Goal: Navigation & Orientation: Find specific page/section

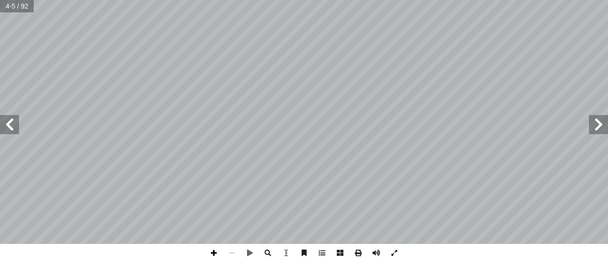
click at [219, 253] on span at bounding box center [214, 253] width 18 height 18
click at [15, 130] on span at bounding box center [9, 124] width 19 height 19
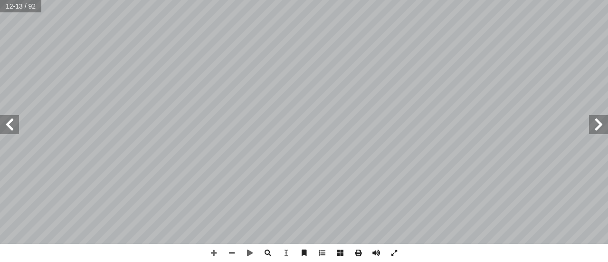
click at [11, 125] on span at bounding box center [9, 124] width 19 height 19
click at [9, 129] on span at bounding box center [9, 124] width 19 height 19
